Goal: Task Accomplishment & Management: Manage account settings

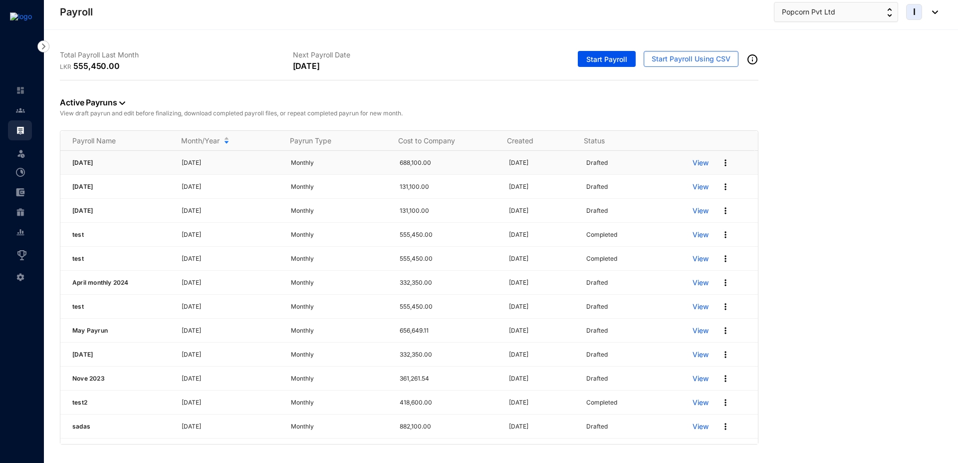
click at [698, 163] on p "View" at bounding box center [701, 163] width 16 height 10
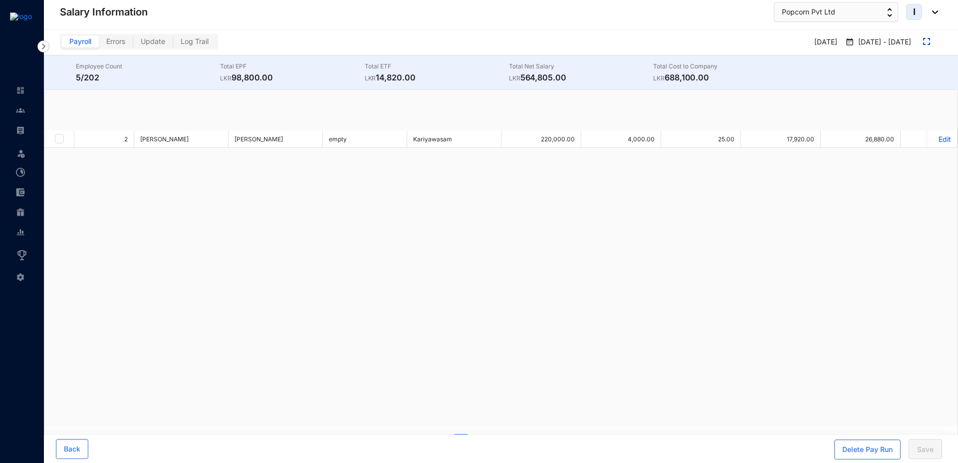
checkbox input "true"
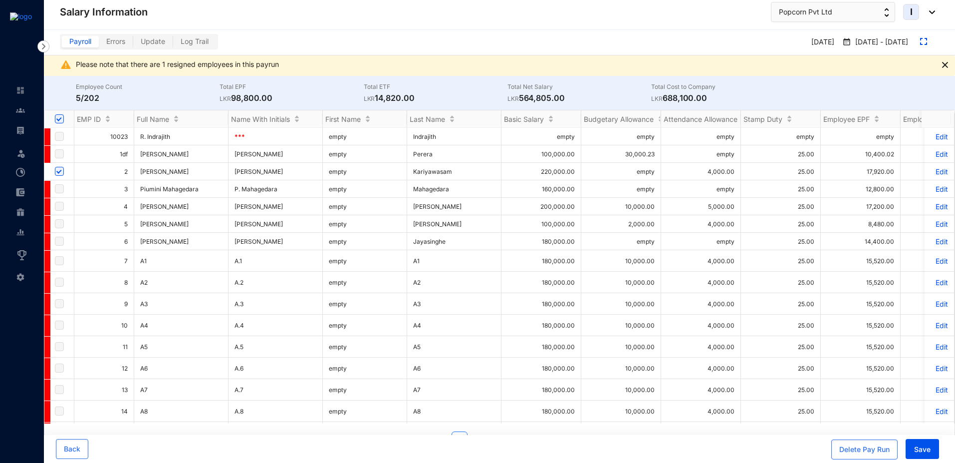
click at [934, 171] on p "Edit" at bounding box center [939, 171] width 17 height 8
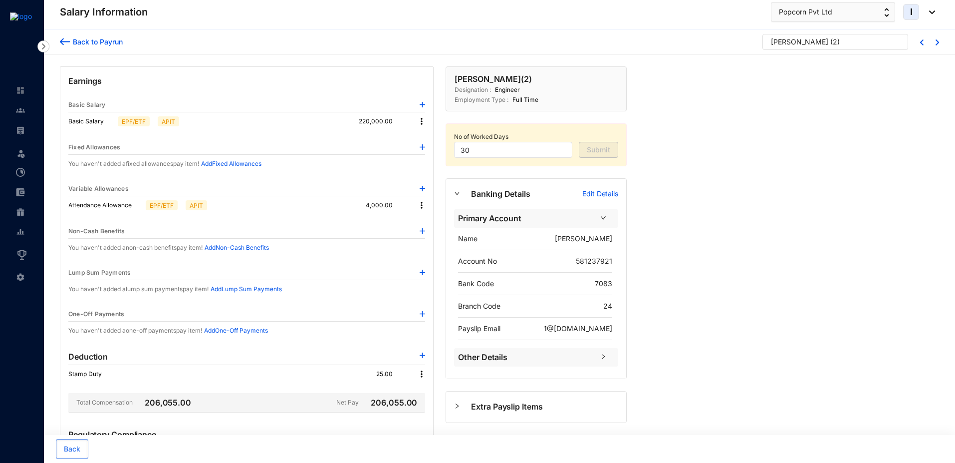
click at [420, 120] on img at bounding box center [422, 121] width 10 height 10
click at [428, 139] on span "Edit" at bounding box center [431, 138] width 12 height 11
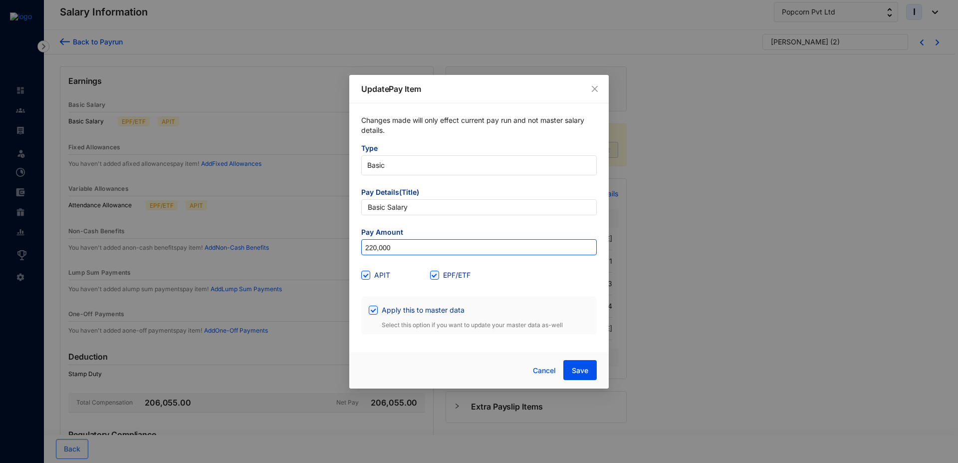
click at [373, 247] on input "220,000" at bounding box center [479, 248] width 235 height 16
type input "210,000"
click at [580, 365] on span "Save" at bounding box center [580, 370] width 16 height 10
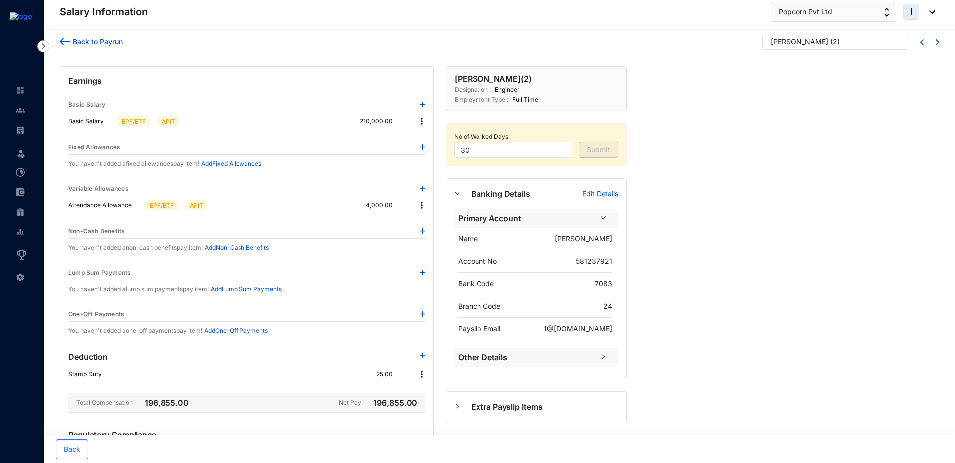
click at [424, 121] on img at bounding box center [422, 121] width 10 height 10
click at [428, 137] on span "Edit" at bounding box center [431, 138] width 12 height 11
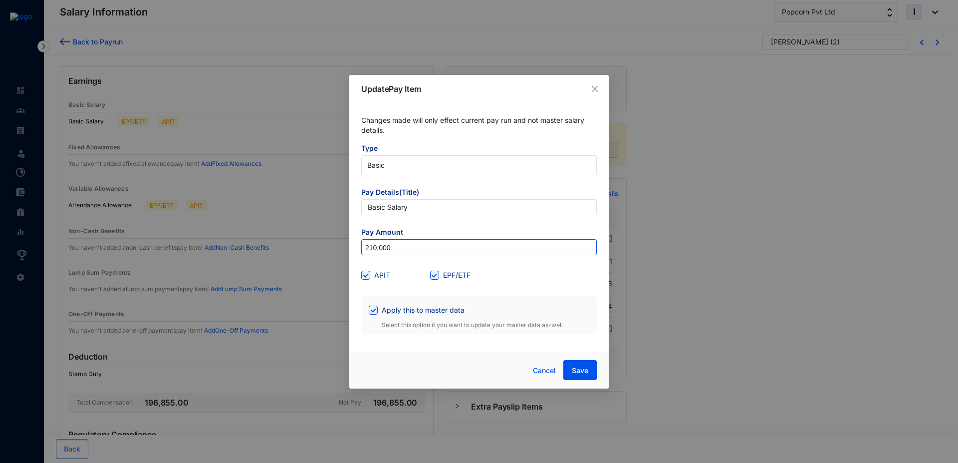
click at [375, 249] on input "210,000" at bounding box center [479, 248] width 235 height 16
type input "250,000"
click at [568, 374] on button "Save" at bounding box center [579, 370] width 33 height 20
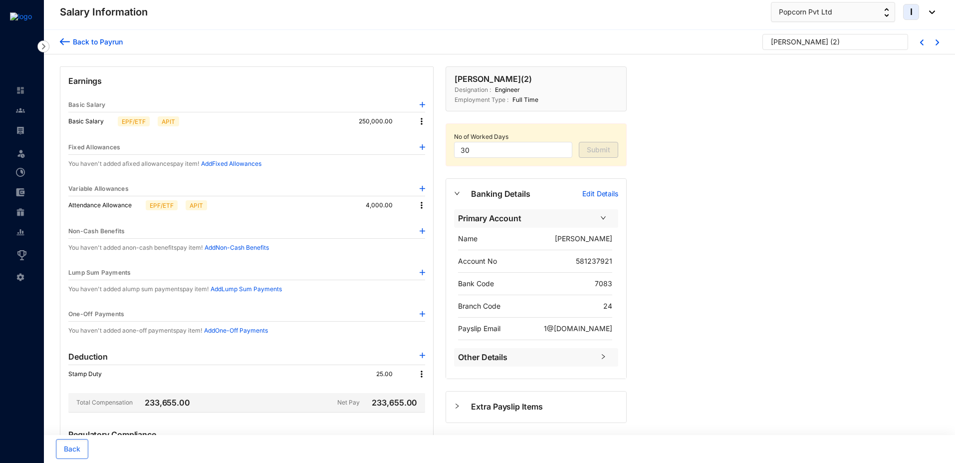
scroll to position [133, 0]
